Goal: Information Seeking & Learning: Learn about a topic

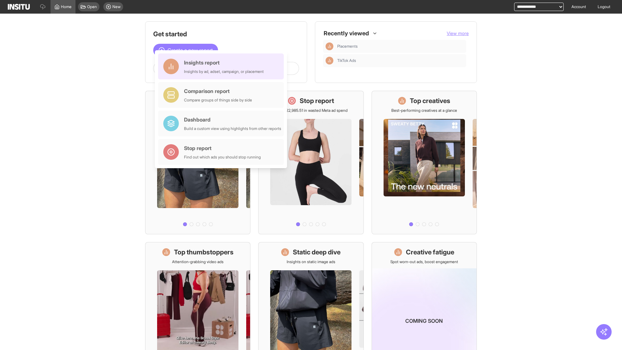
click at [223, 66] on div "Insights report Insights by ad, adset, campaign, or placement" at bounding box center [224, 67] width 80 height 16
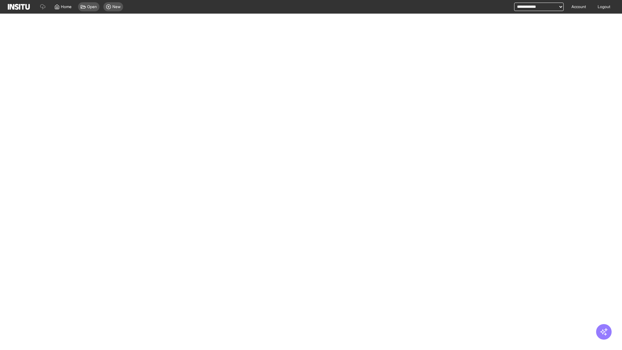
select select "**"
